Goal: Information Seeking & Learning: Check status

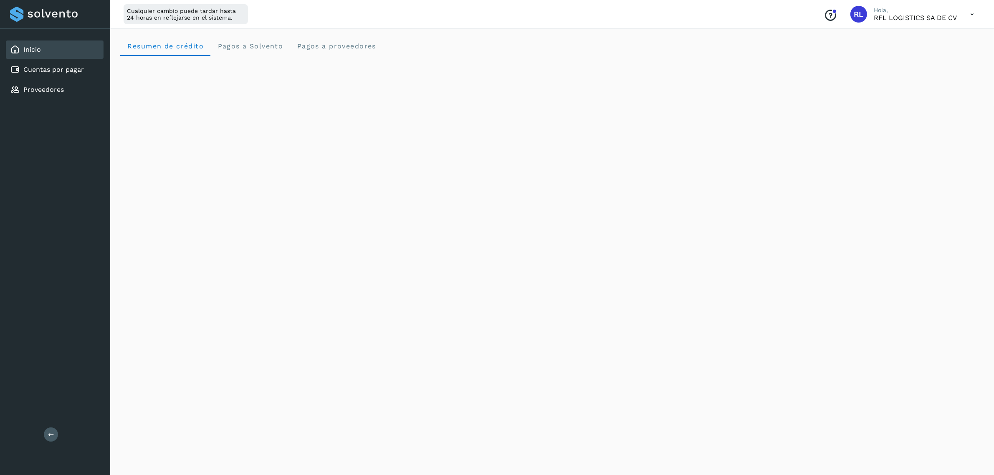
click at [53, 76] on div "Cuentas por pagar" at bounding box center [55, 70] width 98 height 18
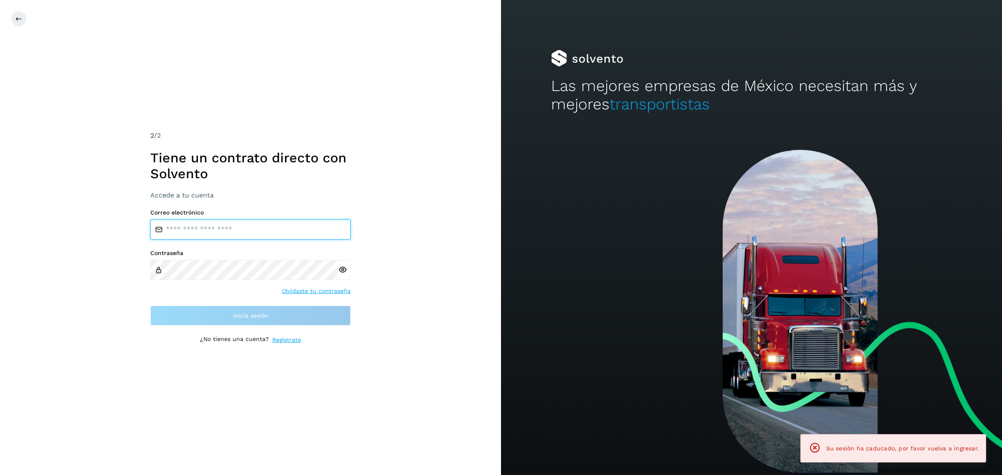
type input "**********"
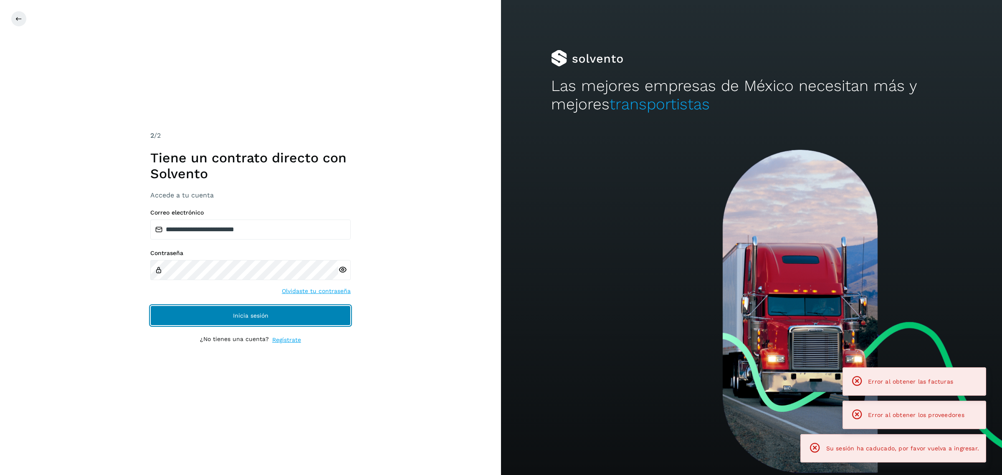
click at [276, 310] on button "Inicia sesión" at bounding box center [250, 316] width 200 height 20
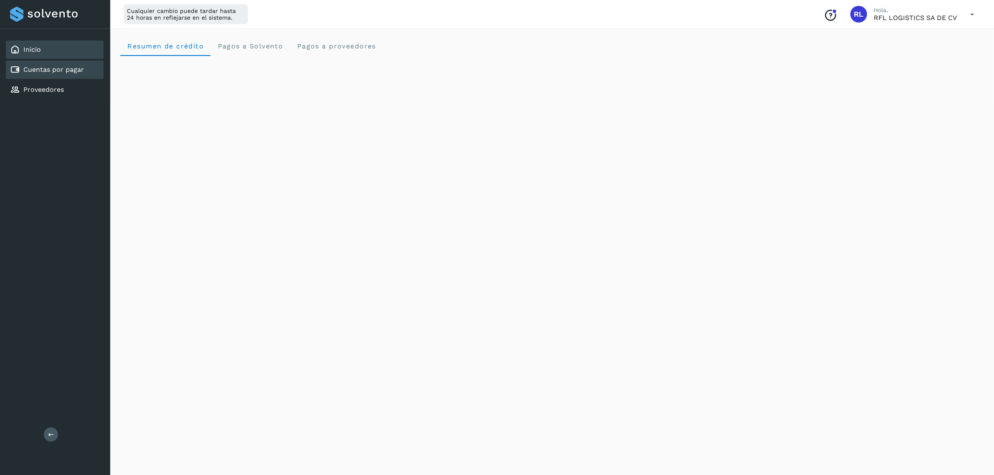
click at [72, 66] on link "Cuentas por pagar" at bounding box center [53, 70] width 61 height 8
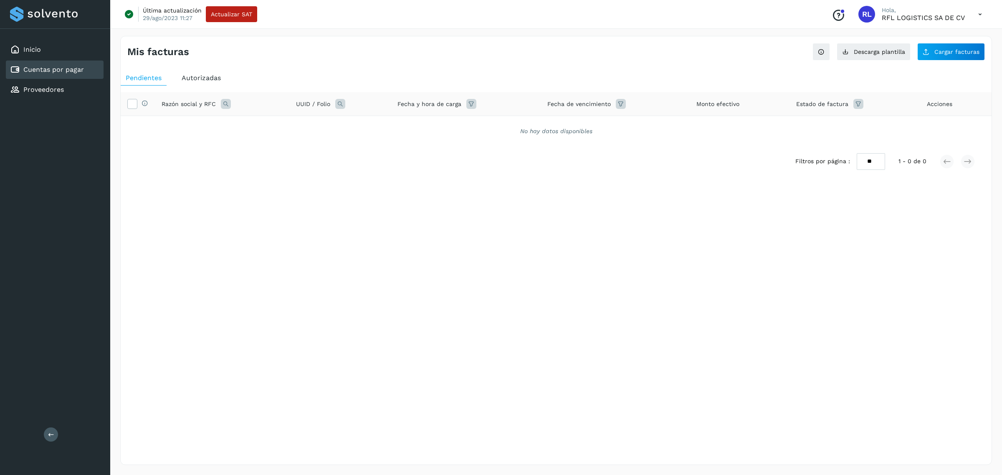
click at [199, 79] on span "Autorizadas" at bounding box center [201, 78] width 39 height 8
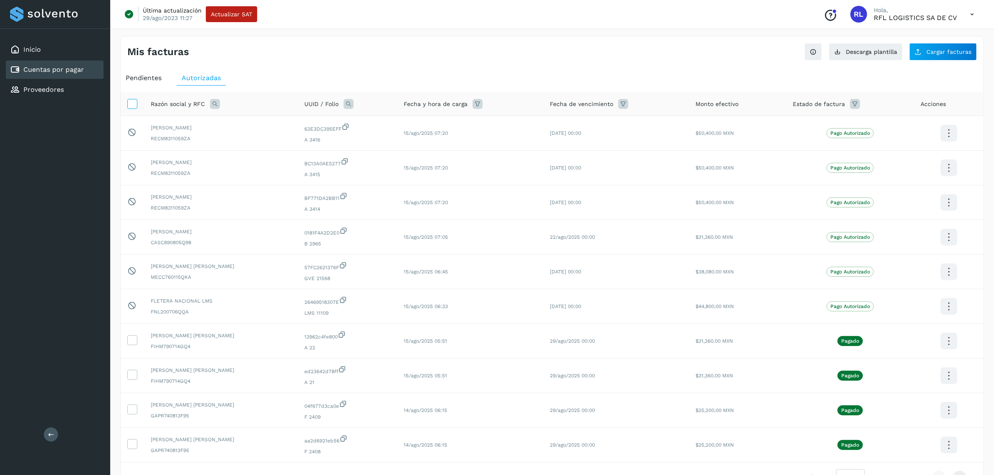
click at [134, 100] on icon at bounding box center [132, 103] width 9 height 9
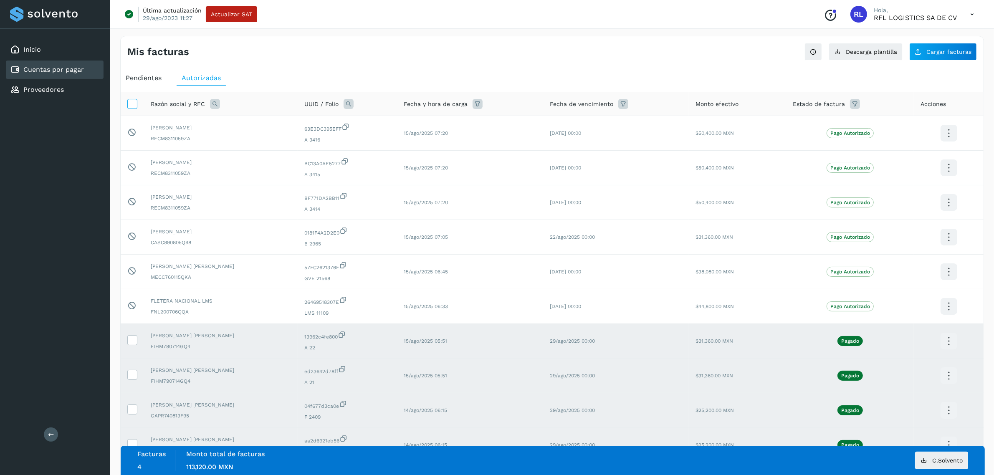
click at [134, 104] on icon at bounding box center [132, 103] width 9 height 9
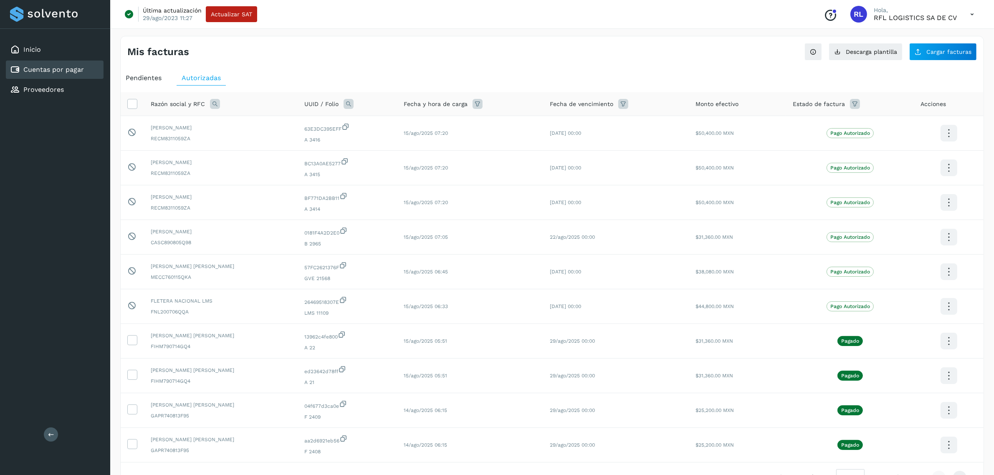
click at [220, 100] on div "Razón social y RFC" at bounding box center [221, 104] width 140 height 10
click at [213, 105] on icon at bounding box center [215, 104] width 10 height 10
click at [262, 132] on input "text" at bounding box center [269, 138] width 103 height 13
click at [281, 119] on span at bounding box center [280, 124] width 10 height 10
click at [223, 120] on span at bounding box center [223, 124] width 10 height 10
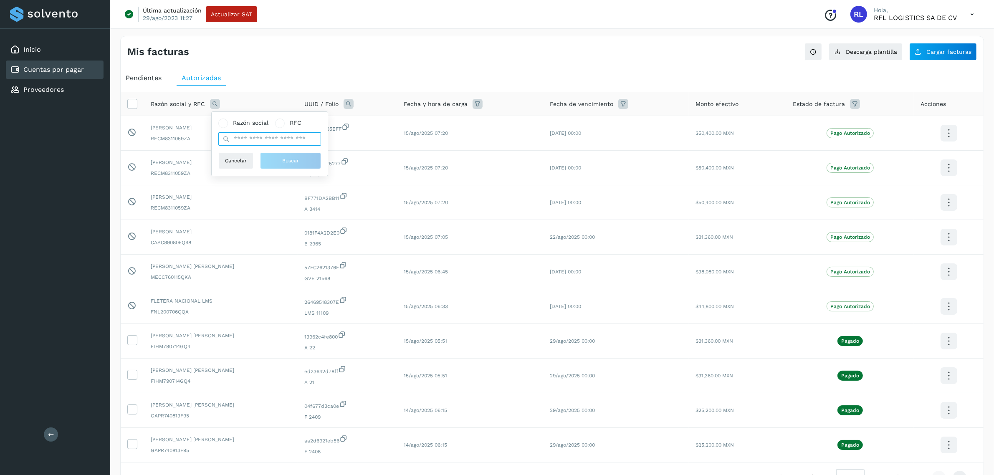
click at [236, 137] on input "text" at bounding box center [269, 138] width 103 height 13
type input "***"
click at [291, 162] on span "Buscar" at bounding box center [290, 161] width 17 height 8
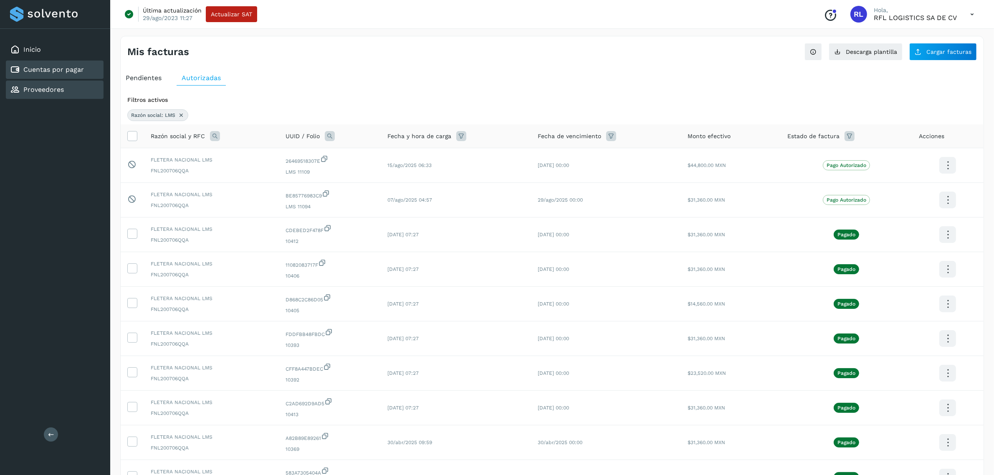
click at [81, 87] on div "Proveedores" at bounding box center [55, 90] width 98 height 18
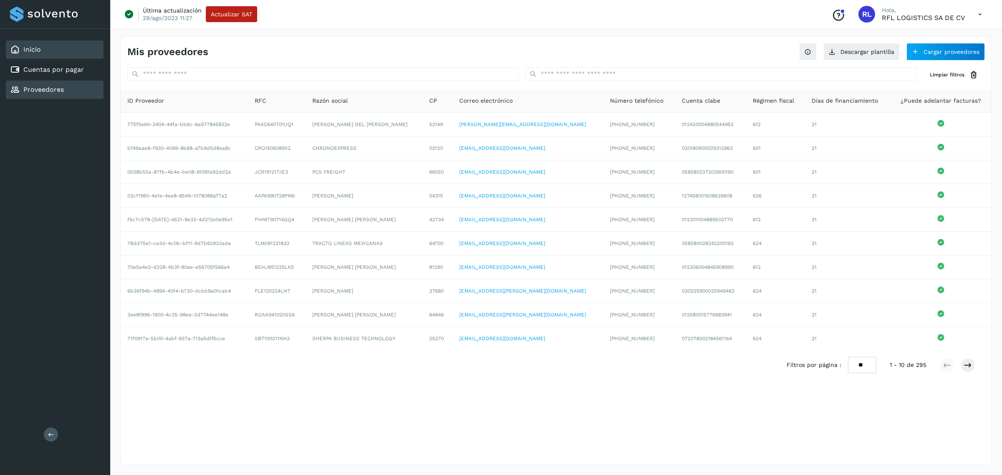
click at [47, 53] on div "Inicio" at bounding box center [55, 49] width 98 height 18
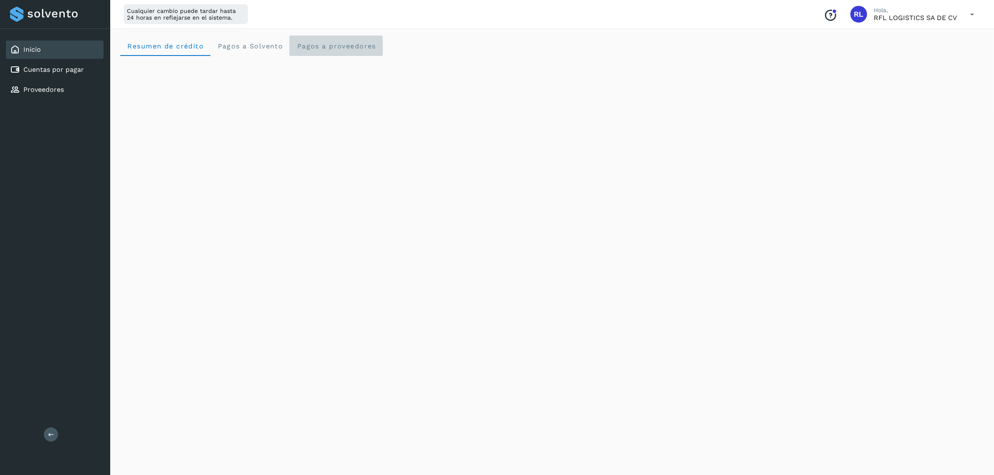
click at [328, 50] on proveedores "Pagos a proveedores" at bounding box center [336, 46] width 93 height 20
click at [89, 70] on div "Cuentas por pagar" at bounding box center [55, 70] width 98 height 18
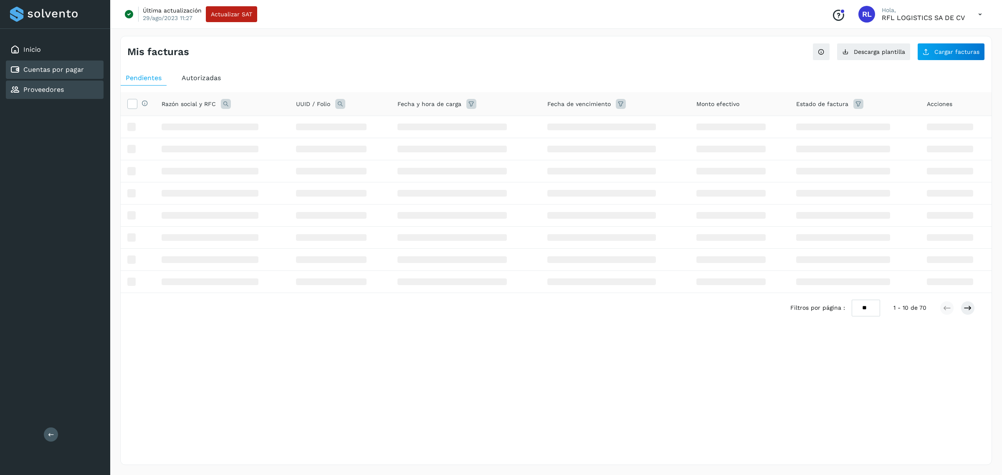
click at [90, 84] on div "Proveedores" at bounding box center [55, 90] width 98 height 18
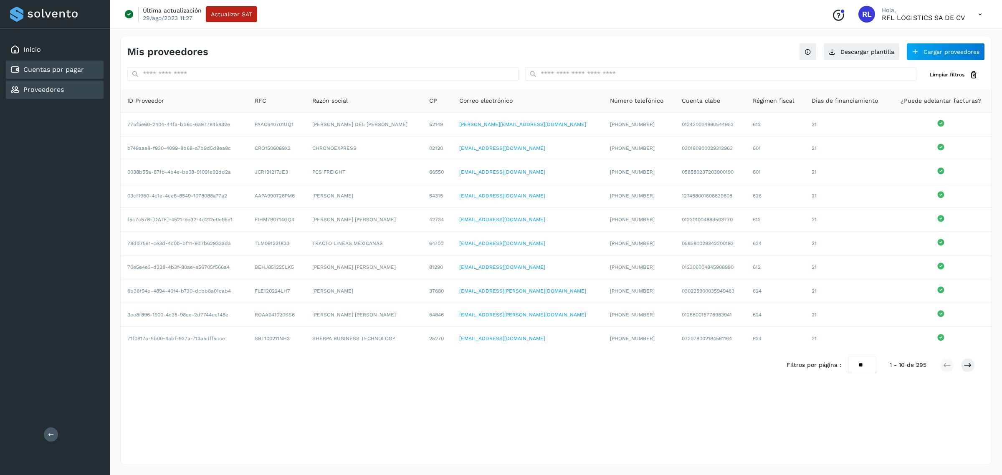
click at [88, 67] on div "Cuentas por pagar" at bounding box center [55, 70] width 98 height 18
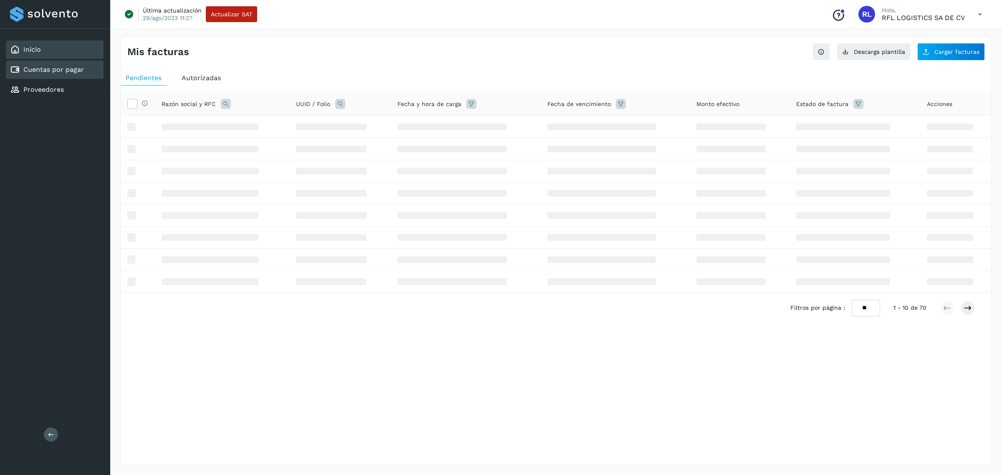
click at [89, 51] on div "Inicio" at bounding box center [55, 49] width 98 height 18
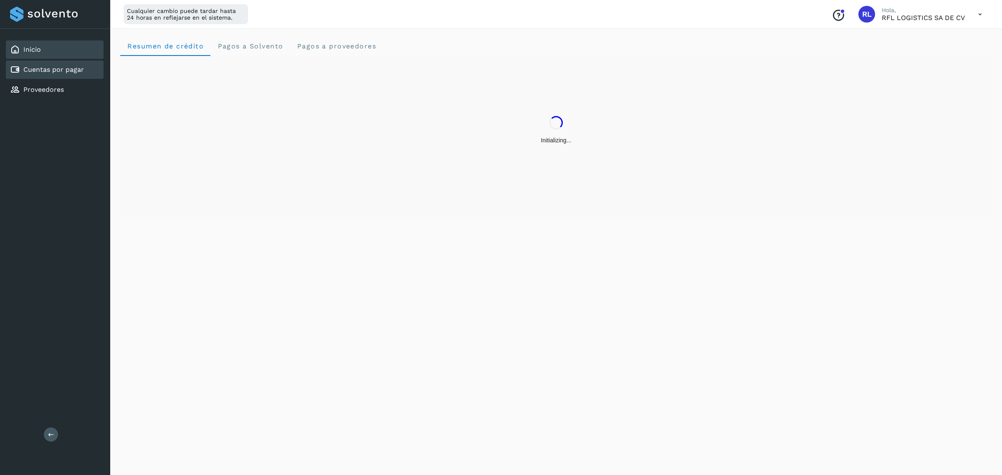
click at [84, 73] on div "Cuentas por pagar" at bounding box center [55, 70] width 98 height 18
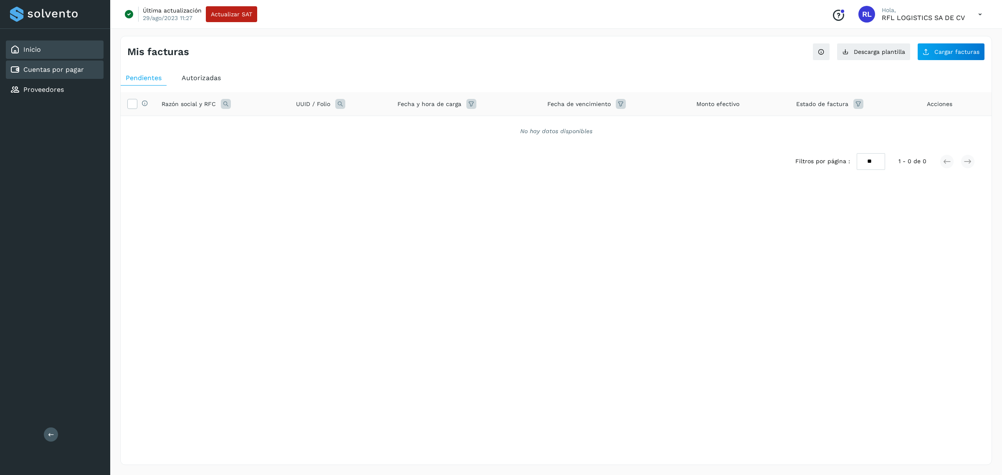
click at [91, 53] on div "Inicio" at bounding box center [55, 49] width 98 height 18
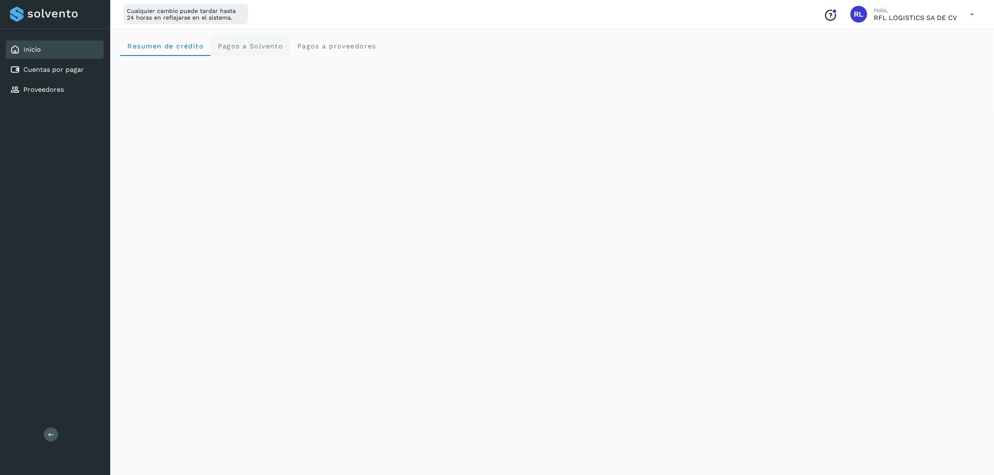
click at [252, 54] on Solvento "Pagos a Solvento" at bounding box center [249, 46] width 79 height 20
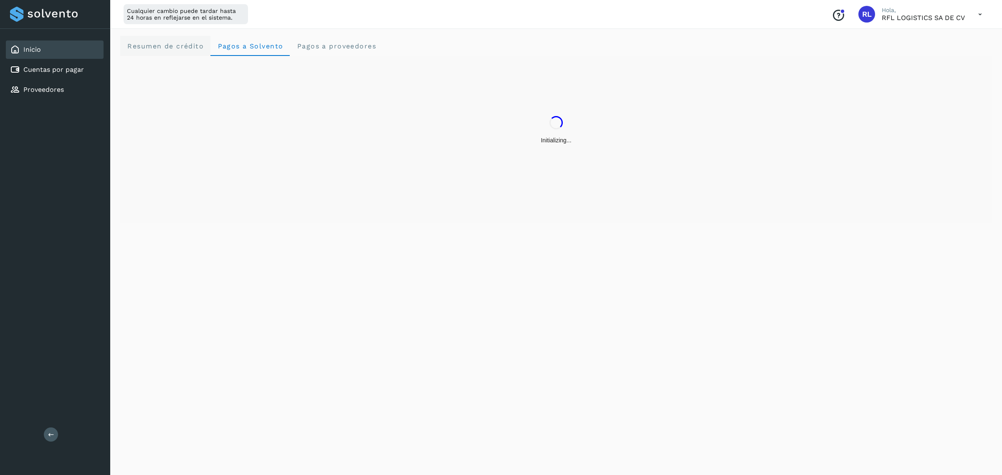
click at [182, 42] on span "Resumen de crédito" at bounding box center [165, 46] width 77 height 8
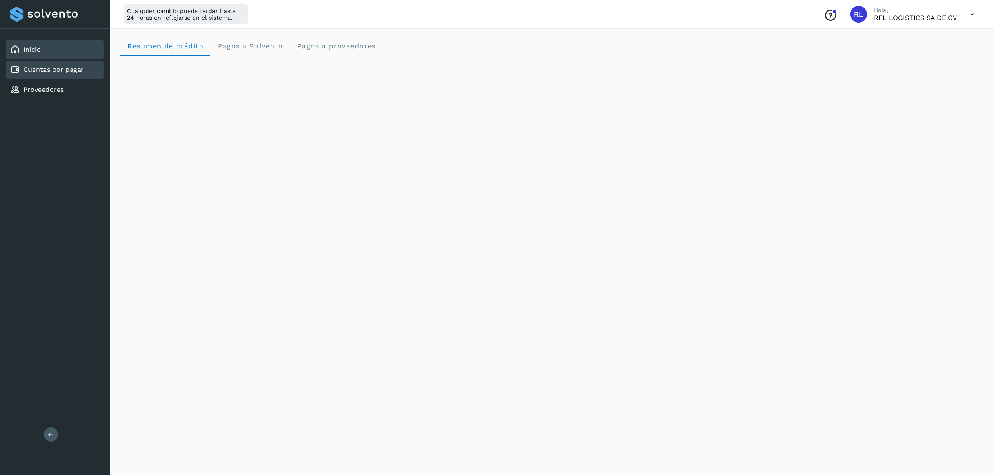
click at [58, 68] on link "Cuentas por pagar" at bounding box center [53, 70] width 61 height 8
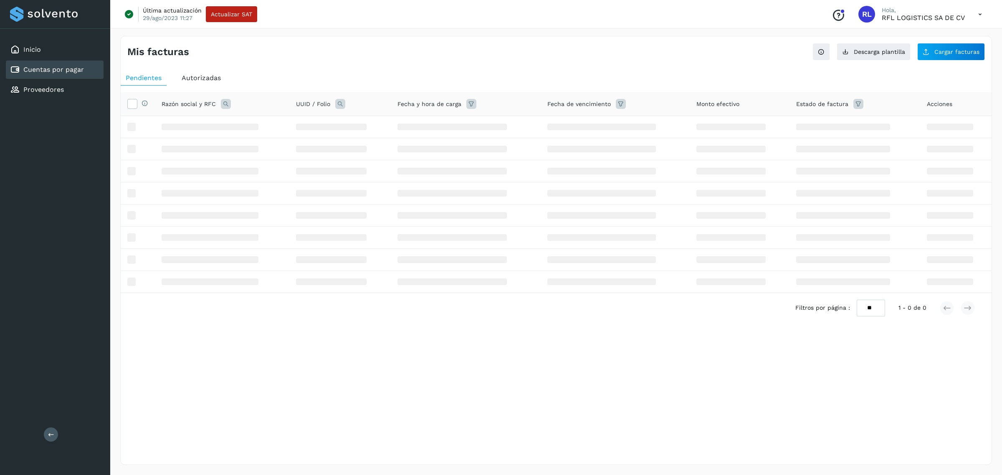
click at [192, 80] on span "Autorizadas" at bounding box center [201, 78] width 39 height 8
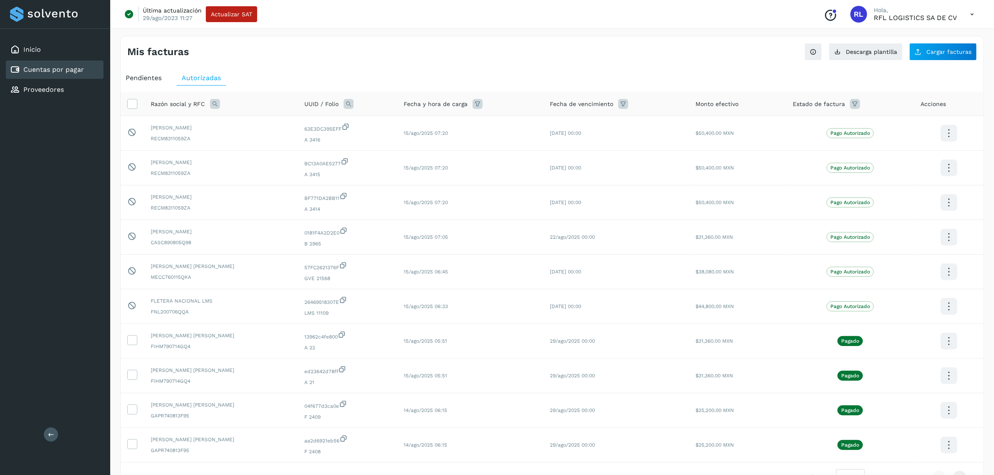
click at [354, 101] on icon at bounding box center [349, 104] width 10 height 10
drag, startPoint x: 404, startPoint y: 139, endPoint x: 403, endPoint y: 134, distance: 4.7
click at [403, 134] on input "text" at bounding box center [421, 138] width 103 height 13
paste input "**********"
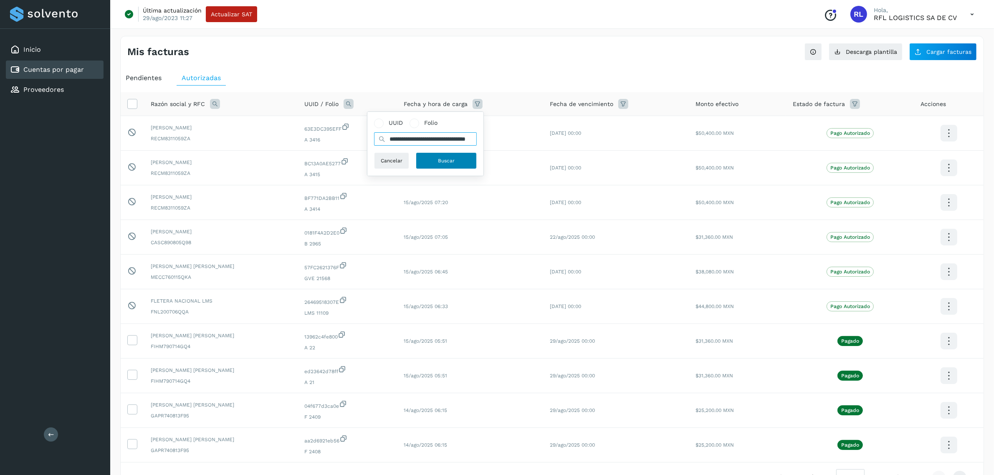
type input "**********"
click at [450, 166] on button "Buscar" at bounding box center [446, 160] width 61 height 17
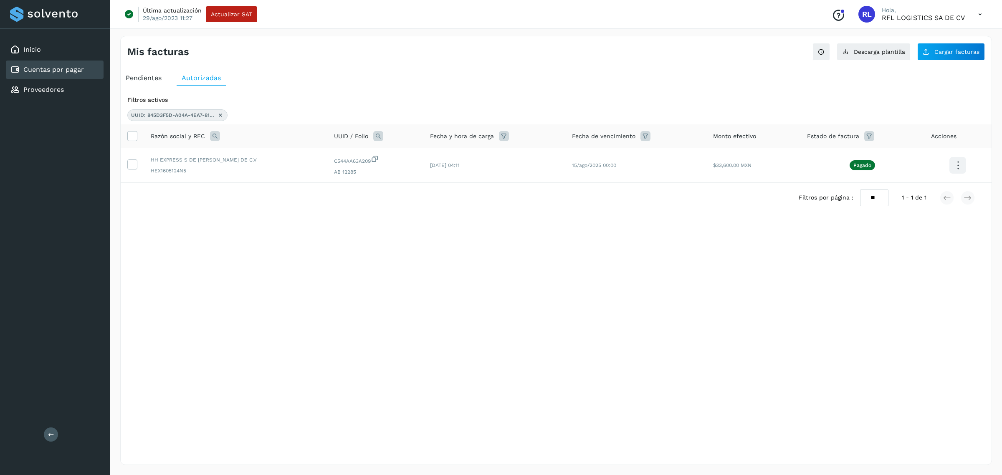
click at [221, 112] on icon at bounding box center [220, 115] width 7 height 7
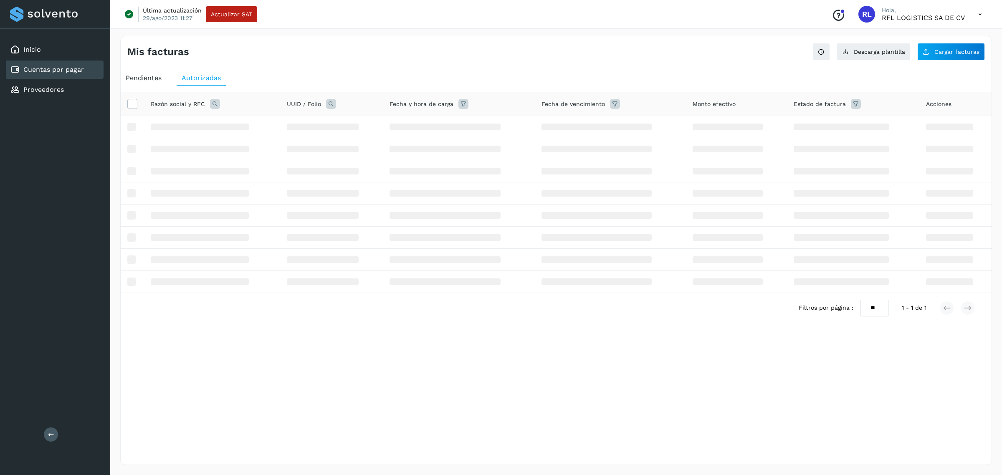
click at [334, 102] on icon at bounding box center [331, 104] width 10 height 10
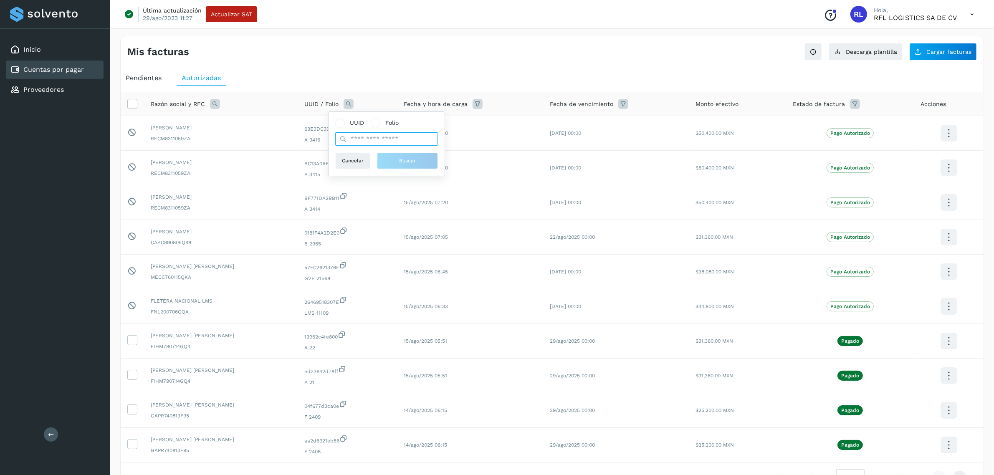
click at [353, 141] on input "text" at bounding box center [386, 138] width 103 height 13
paste input "**********"
type input "**********"
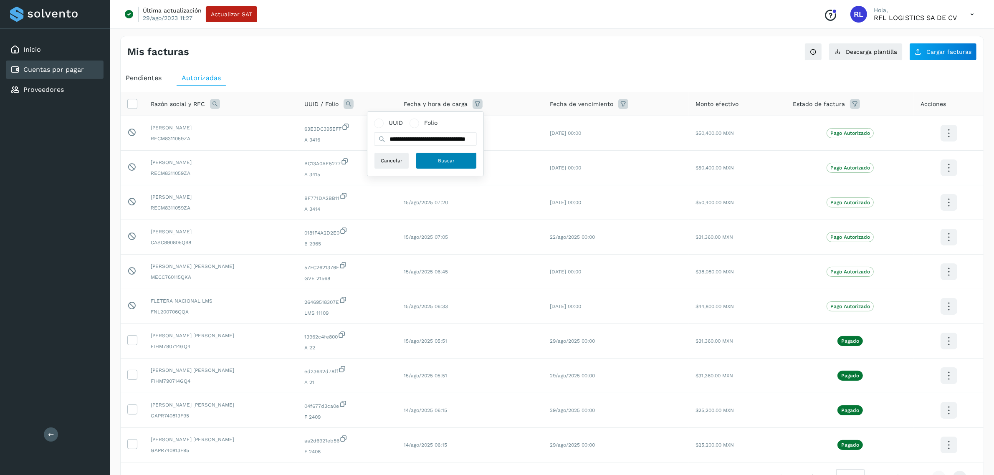
click at [431, 157] on button "Buscar" at bounding box center [446, 160] width 61 height 17
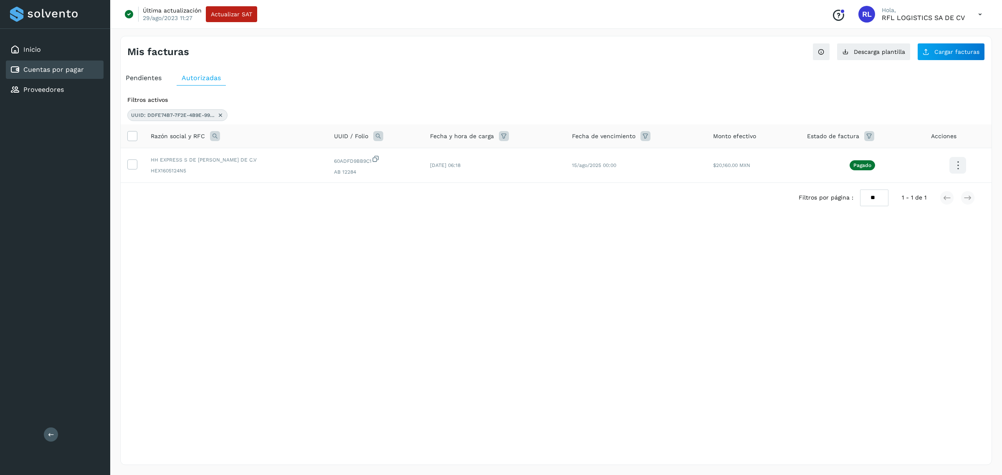
click at [220, 113] on icon at bounding box center [220, 115] width 7 height 7
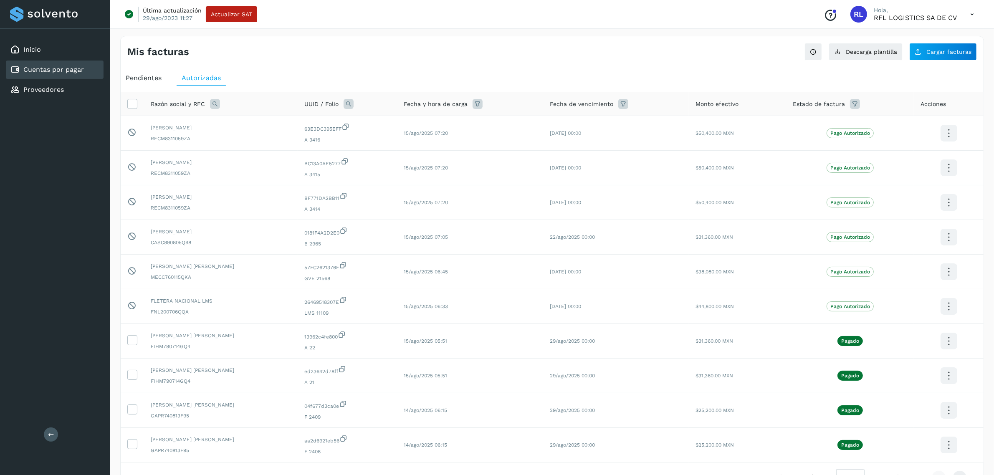
click at [354, 106] on icon at bounding box center [349, 104] width 10 height 10
click at [377, 136] on icon at bounding box center [378, 139] width 8 height 8
click at [387, 136] on input "text" at bounding box center [421, 138] width 103 height 13
paste input "**********"
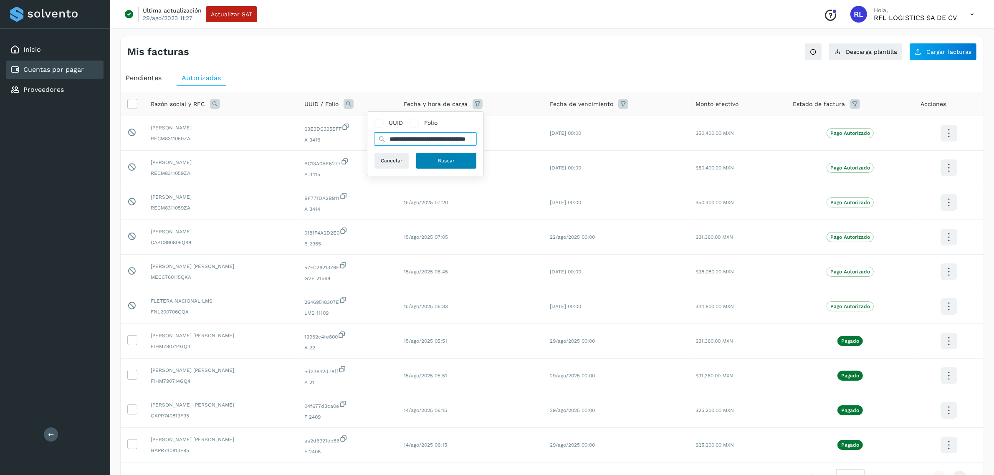
type input "**********"
click at [432, 164] on button "Buscar" at bounding box center [446, 160] width 61 height 17
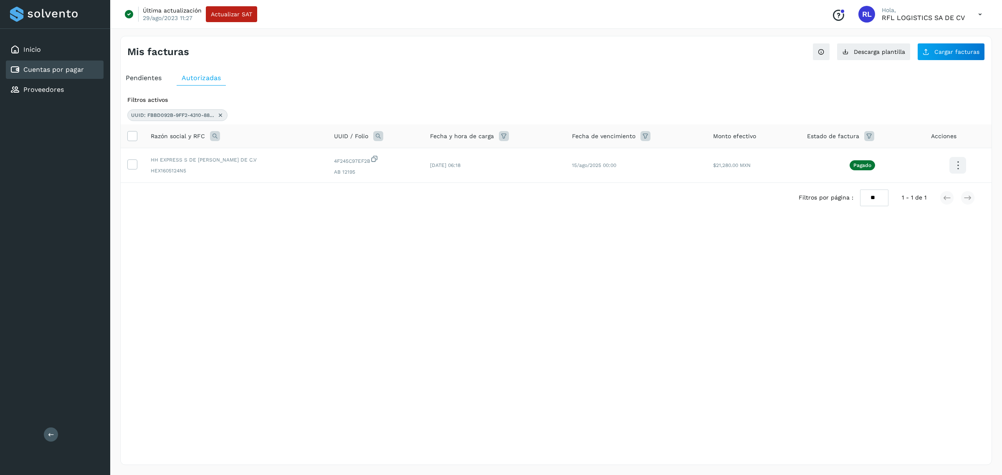
click at [223, 112] on icon at bounding box center [220, 115] width 7 height 7
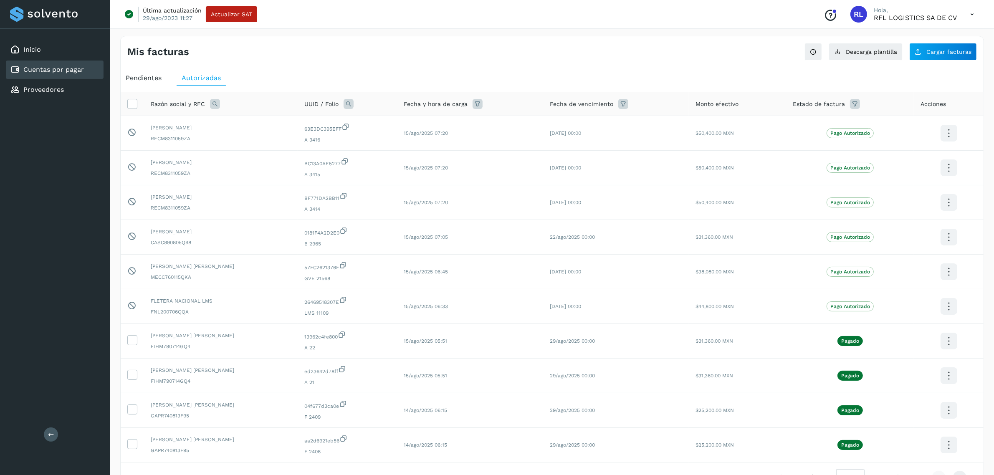
drag, startPoint x: 333, startPoint y: 104, endPoint x: 353, endPoint y: 120, distance: 25.6
click at [333, 105] on span "UUID / Folio" at bounding box center [321, 104] width 34 height 9
click at [354, 104] on icon at bounding box center [349, 104] width 10 height 10
click at [387, 139] on input "text" at bounding box center [421, 138] width 103 height 13
paste input "**********"
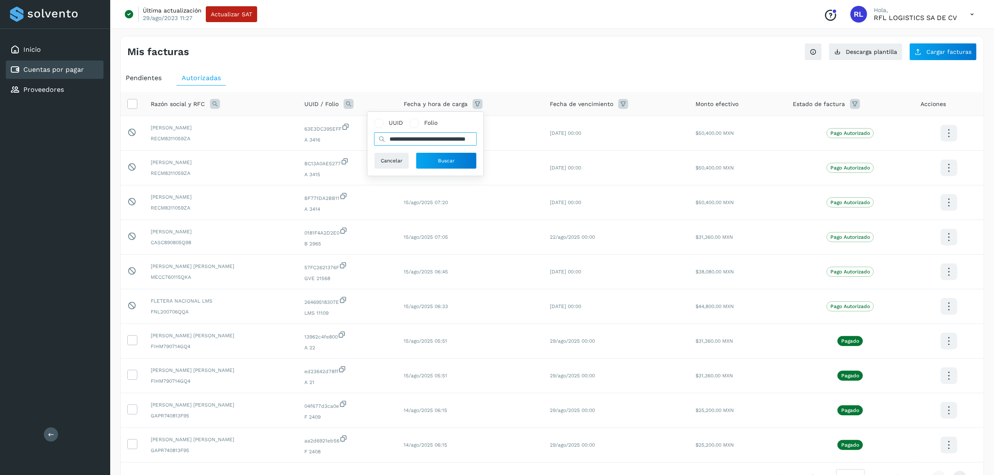
scroll to position [0, 43]
type input "**********"
click at [429, 158] on button "Buscar" at bounding box center [446, 160] width 61 height 17
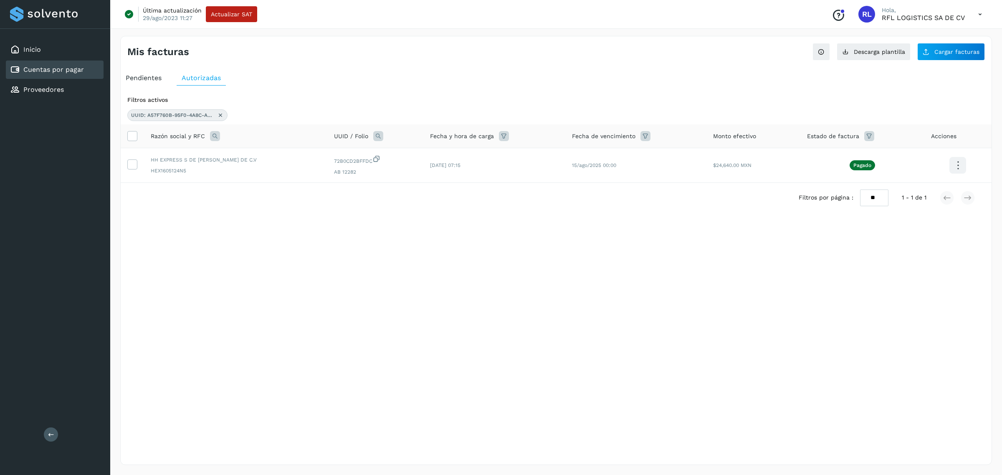
click at [373, 134] on icon at bounding box center [378, 136] width 10 height 10
click at [409, 169] on input "**********" at bounding box center [390, 170] width 103 height 13
click at [223, 116] on icon at bounding box center [220, 115] width 7 height 7
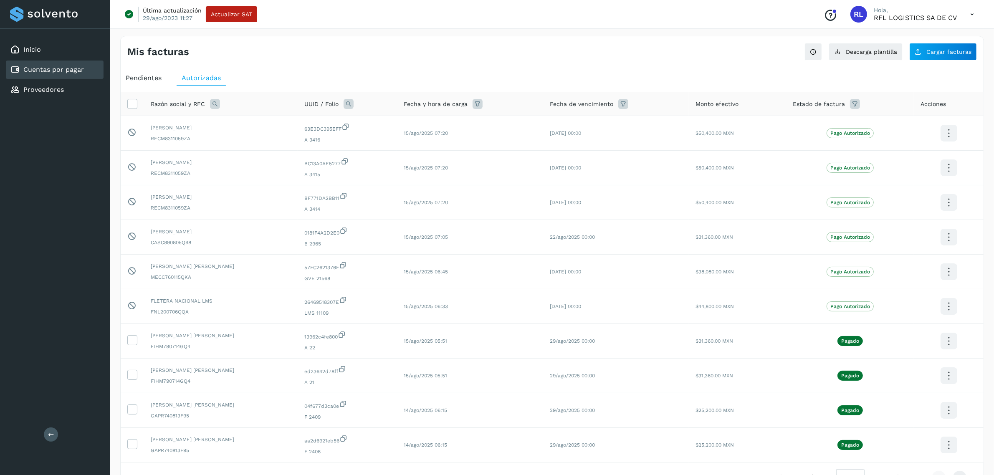
click at [354, 103] on icon at bounding box center [349, 104] width 10 height 10
click at [409, 140] on input "text" at bounding box center [421, 138] width 103 height 13
paste input "**********"
type input "**********"
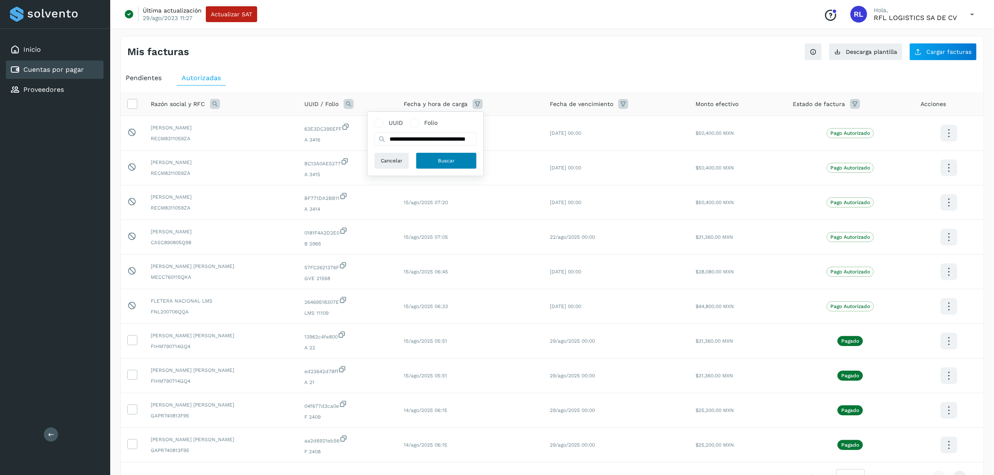
scroll to position [0, 0]
click at [433, 159] on button "Buscar" at bounding box center [446, 160] width 61 height 17
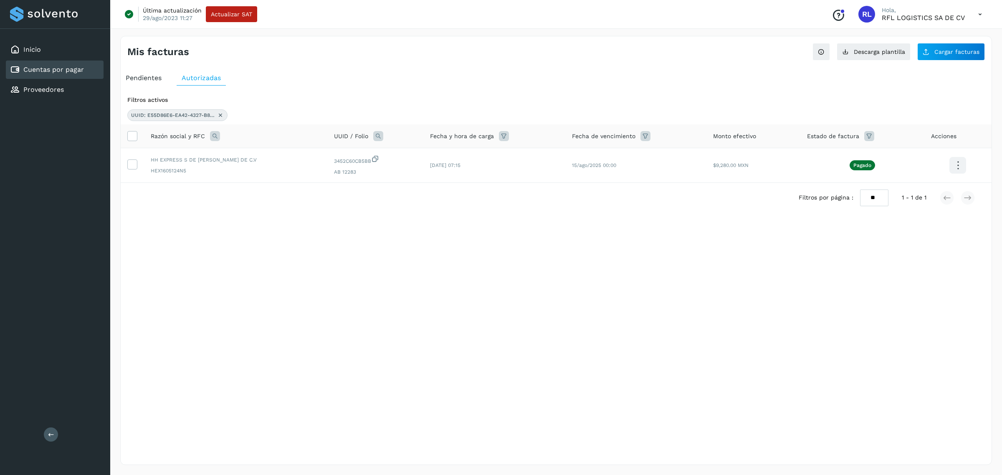
click at [220, 114] on icon at bounding box center [220, 115] width 7 height 7
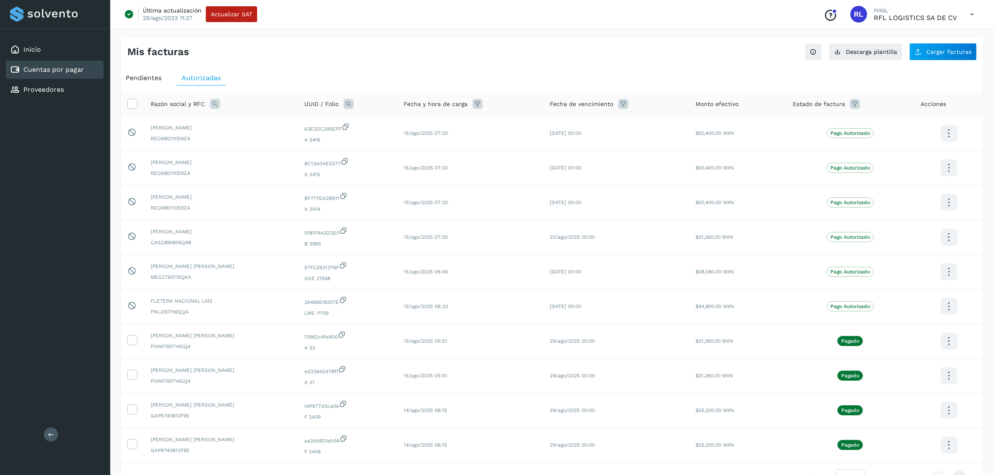
click at [212, 105] on icon at bounding box center [215, 104] width 10 height 10
click at [247, 138] on input "text" at bounding box center [269, 138] width 103 height 13
type input "**"
click at [276, 163] on button "Buscar" at bounding box center [290, 160] width 61 height 17
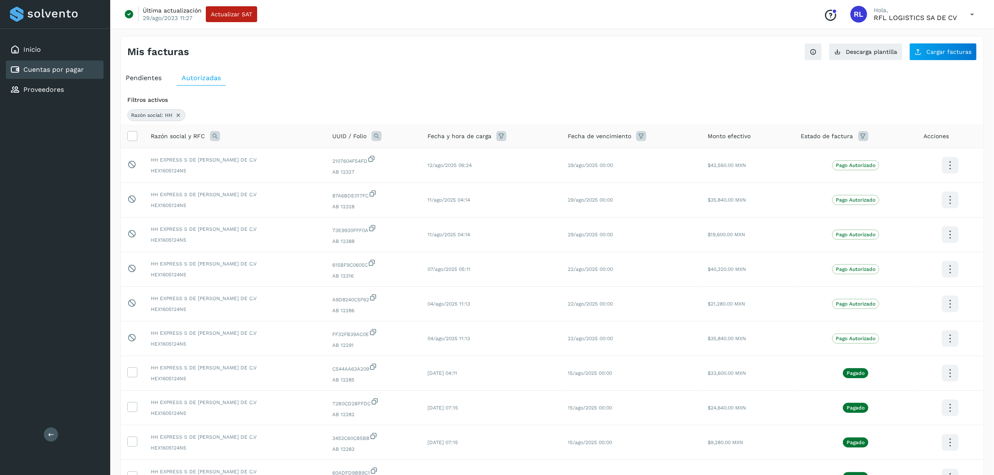
click at [636, 133] on icon at bounding box center [641, 136] width 10 height 10
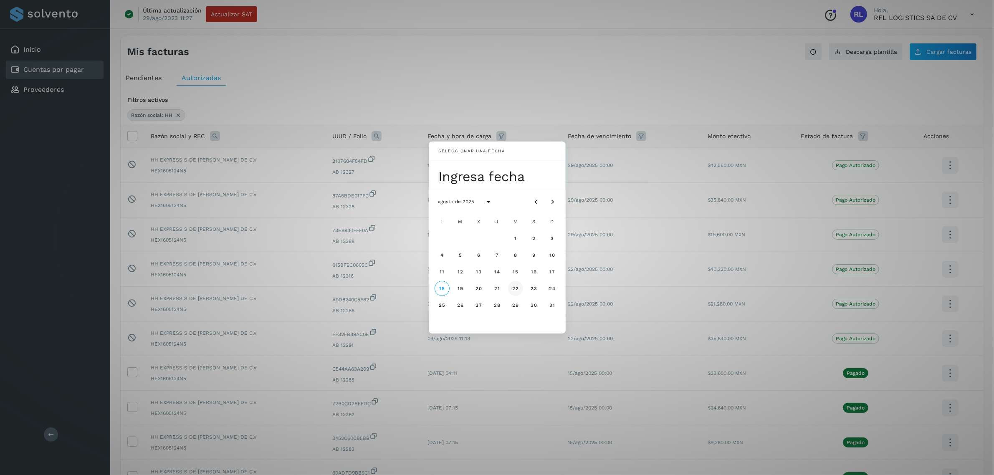
click at [510, 288] on button "22" at bounding box center [515, 288] width 15 height 15
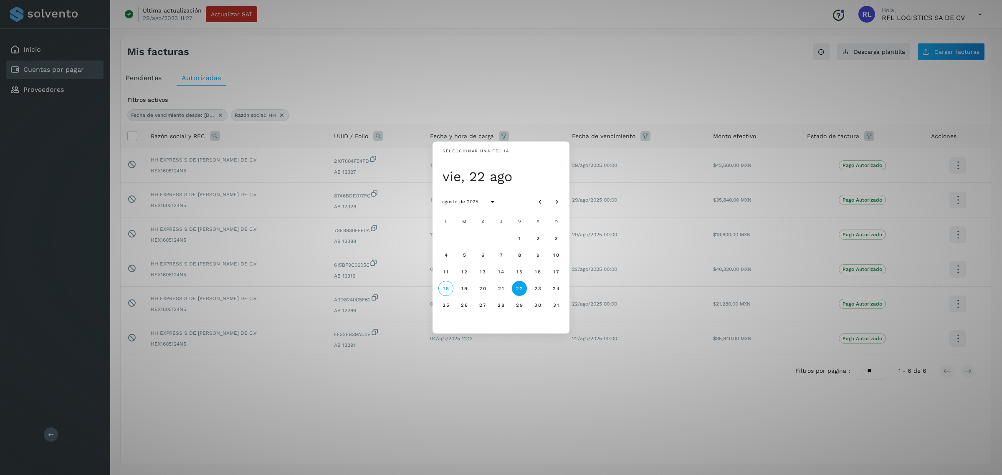
click at [642, 74] on div "Seleccionar una fecha vie, 22 ago agosto de 2025 L M X J V S D 1 2 3 4 5 6 7 8 …" at bounding box center [501, 237] width 1002 height 475
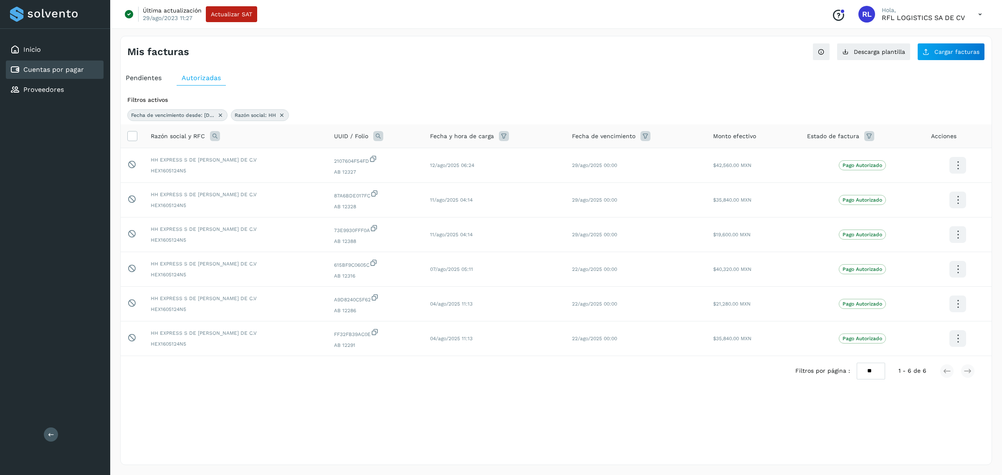
click at [640, 133] on icon at bounding box center [645, 136] width 10 height 10
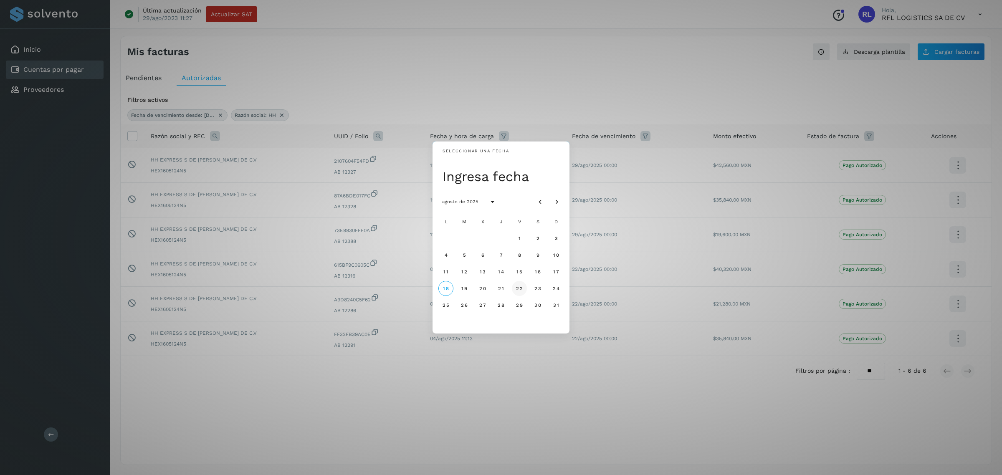
click at [522, 284] on button "22" at bounding box center [519, 288] width 15 height 15
click at [668, 78] on div "Seleccionar una fecha vie, 22 ago agosto de 2025 L M X J V S D 1 2 3 4 5 6 7 8 …" at bounding box center [501, 237] width 1002 height 475
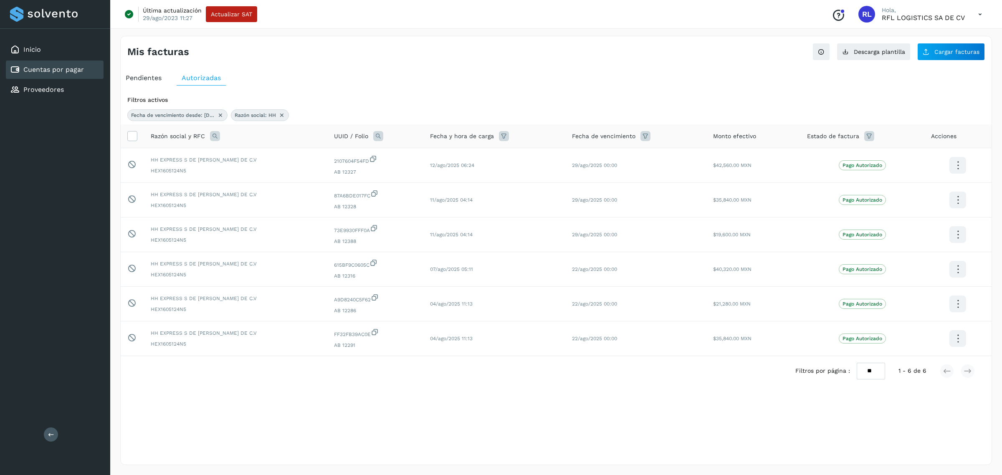
click at [572, 136] on span "Fecha de vencimiento" at bounding box center [603, 136] width 63 height 9
click at [369, 263] on icon at bounding box center [373, 262] width 8 height 9
click at [371, 334] on icon at bounding box center [375, 332] width 8 height 9
click at [371, 335] on icon at bounding box center [375, 332] width 8 height 9
click at [371, 298] on icon at bounding box center [375, 297] width 8 height 9
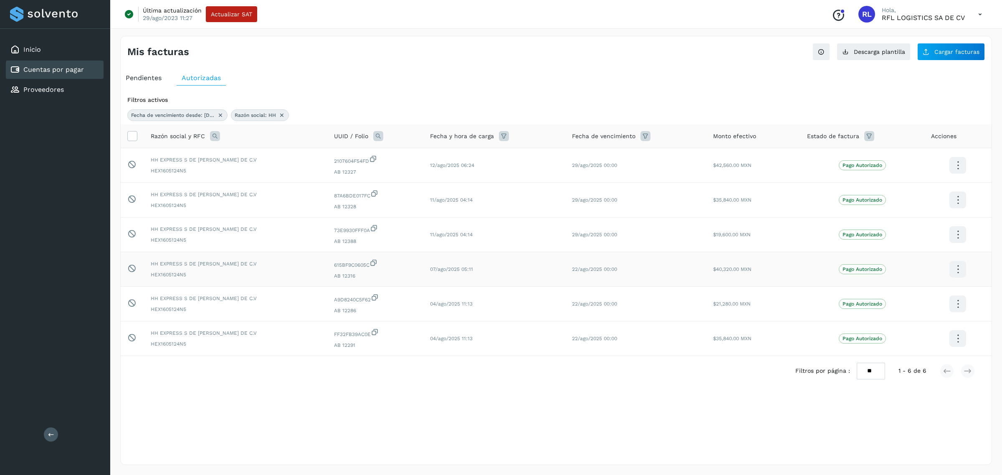
click at [369, 266] on icon at bounding box center [373, 262] width 8 height 9
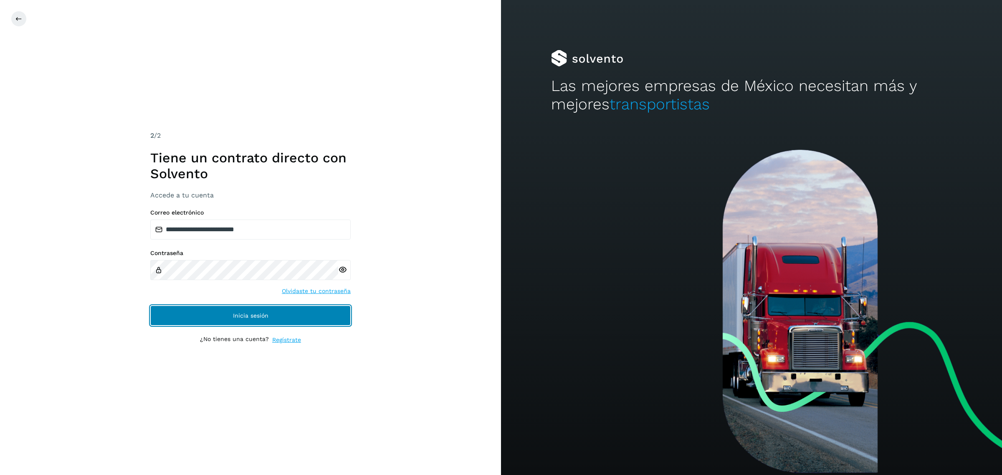
click at [220, 321] on button "Inicia sesión" at bounding box center [250, 316] width 200 height 20
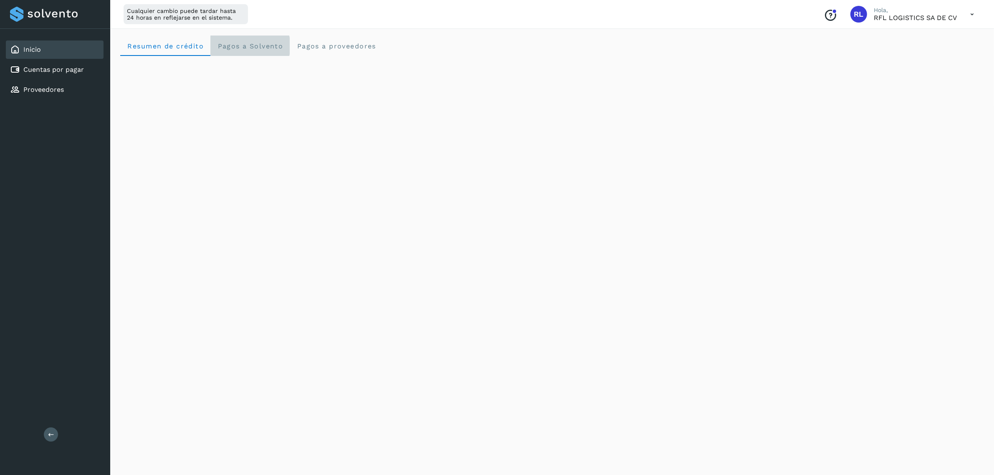
click at [259, 43] on span "Pagos a Solvento" at bounding box center [250, 46] width 66 height 8
click at [312, 46] on span "Pagos a proveedores" at bounding box center [336, 46] width 80 height 8
click at [186, 39] on crédito "Resumen de crédito" at bounding box center [165, 46] width 90 height 20
